Goal: Transaction & Acquisition: Purchase product/service

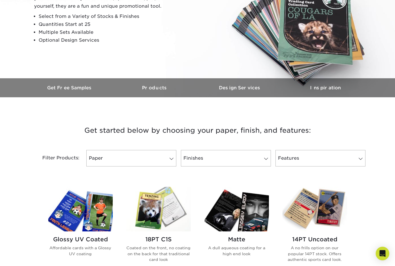
scroll to position [85, 0]
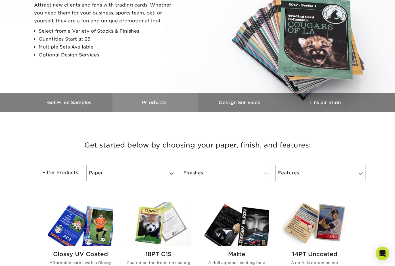
click at [169, 105] on h3 "Products" at bounding box center [154, 102] width 85 height 5
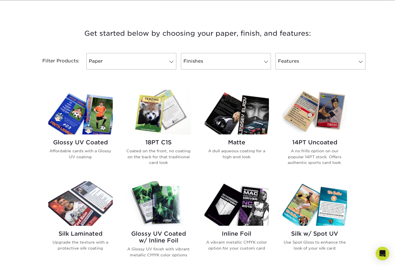
scroll to position [197, 0]
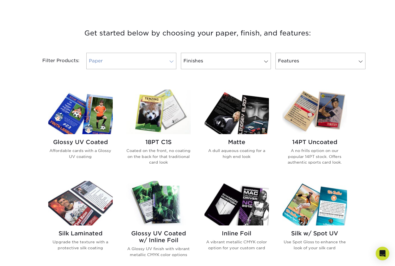
click at [134, 66] on link "Paper" at bounding box center [131, 61] width 90 height 16
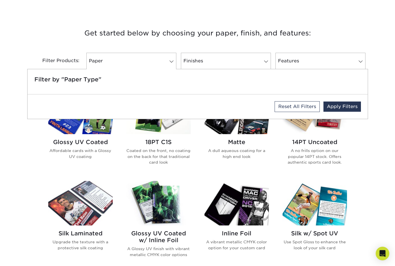
click at [233, 45] on h3 "Get started below by choosing your paper, finish, and features:" at bounding box center [197, 33] width 332 height 26
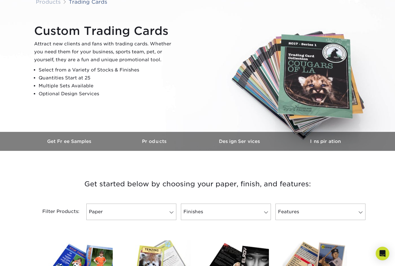
scroll to position [27, 0]
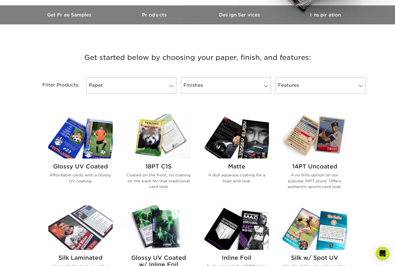
scroll to position [170, 0]
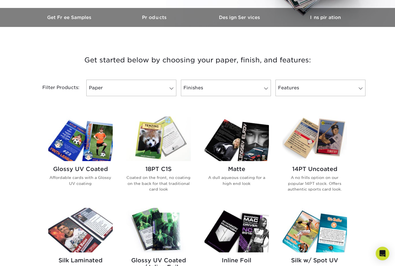
click at [224, 145] on img at bounding box center [236, 139] width 64 height 45
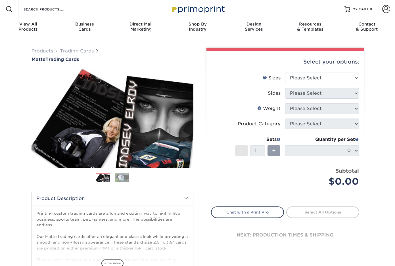
click at [121, 177] on img at bounding box center [122, 177] width 14 height 9
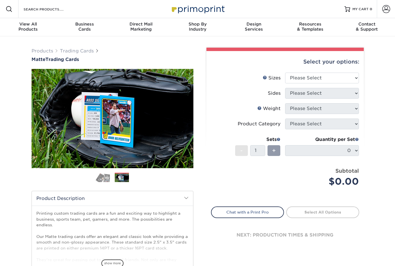
click at [100, 175] on img at bounding box center [103, 177] width 14 height 10
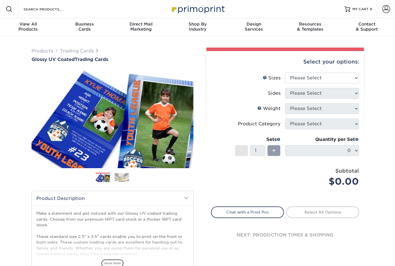
click at [122, 179] on img at bounding box center [122, 177] width 14 height 9
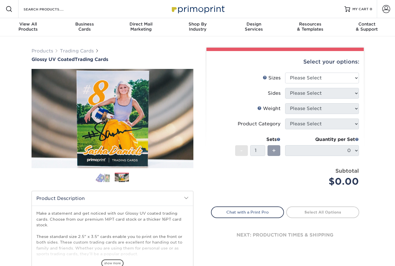
click at [100, 177] on img at bounding box center [103, 177] width 14 height 10
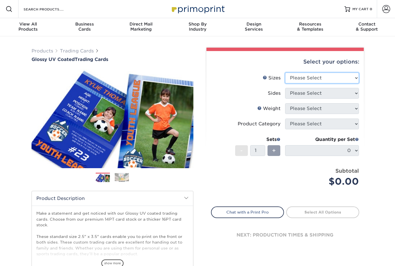
click at [335, 79] on select "Please Select 2.5" x 3.5"" at bounding box center [322, 78] width 74 height 11
select select "2.50x3.50"
click at [285, 73] on select "Please Select 2.5" x 3.5"" at bounding box center [322, 78] width 74 height 11
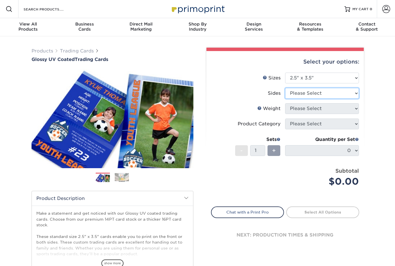
click at [330, 91] on select "Please Select Print Both Sides Print Front Only" at bounding box center [322, 93] width 74 height 11
select select "13abbda7-1d64-4f25-8bb2-c179b224825d"
click at [285, 88] on select "Please Select Print Both Sides Print Front Only" at bounding box center [322, 93] width 74 height 11
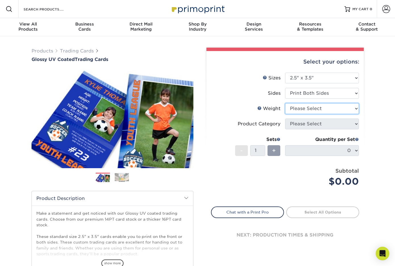
click at [323, 108] on select "Please Select 16PT 14PT 18PT C1S" at bounding box center [322, 108] width 74 height 11
select select "18PTC1S"
click at [285, 103] on select "Please Select 16PT 14PT 18PT C1S" at bounding box center [322, 108] width 74 height 11
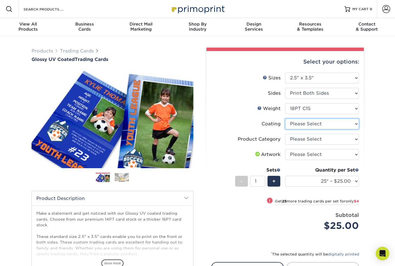
click at [313, 125] on select at bounding box center [322, 124] width 74 height 11
select select "1e8116af-acfc-44b1-83dc-8181aa338834"
click at [285, 119] on select at bounding box center [322, 124] width 74 height 11
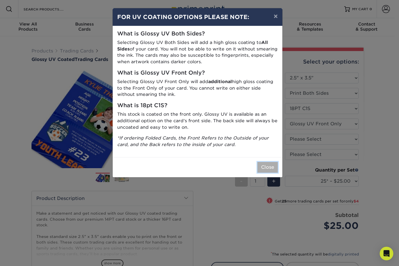
click at [267, 167] on button "Close" at bounding box center [267, 167] width 20 height 11
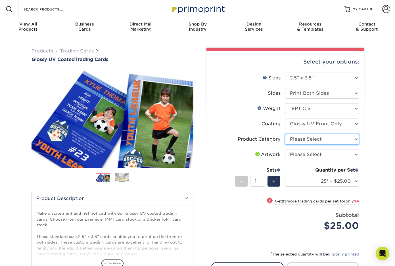
click at [322, 138] on select "Please Select Trading Cards" at bounding box center [322, 139] width 74 height 11
select select "c2f9bce9-36c2-409d-b101-c29d9d031e18"
click at [285, 134] on select "Please Select Trading Cards" at bounding box center [322, 139] width 74 height 11
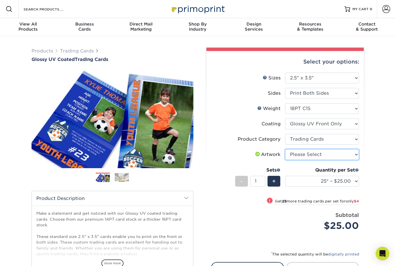
click at [320, 155] on select "Please Select I will upload files I need a design - $100" at bounding box center [322, 154] width 74 height 11
select select "upload"
click at [285, 149] on select "Please Select I will upload files I need a design - $100" at bounding box center [322, 154] width 74 height 11
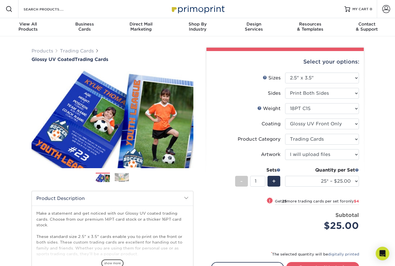
click at [371, 166] on div "Products Trading Cards Glossy UV Coated Trading Cards Previous Next /" at bounding box center [197, 187] width 395 height 303
click at [324, 180] on select "25* – $25.00 50* – $29.00 75* – $37.00 100* – $41.00 250* – $48.00 500 – $58.00…" at bounding box center [322, 181] width 74 height 11
click at [375, 69] on div "Products Trading Cards Glossy UV Coated Trading Cards Previous Next /" at bounding box center [197, 187] width 395 height 303
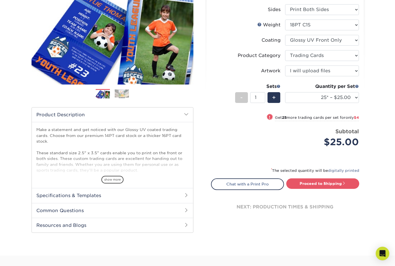
scroll to position [85, 0]
